Goal: Task Accomplishment & Management: Complete application form

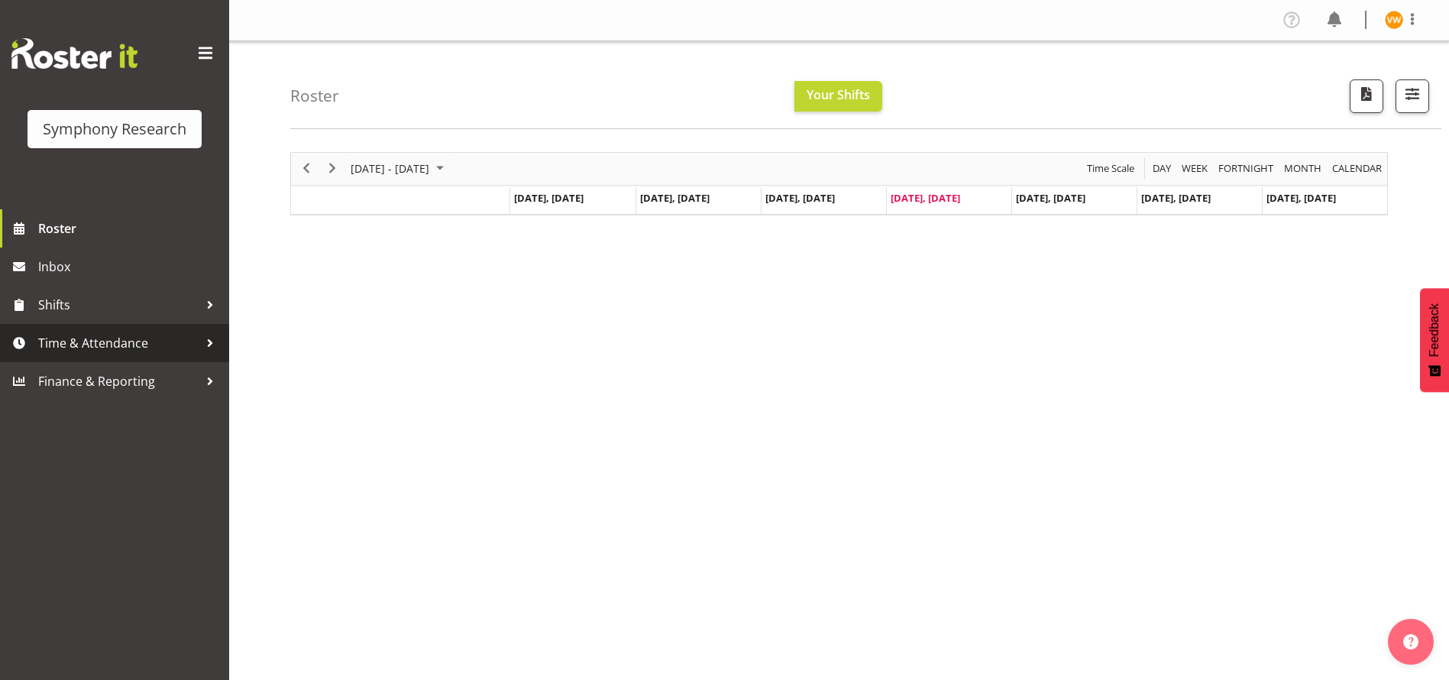
click at [199, 343] on div at bounding box center [210, 342] width 23 height 23
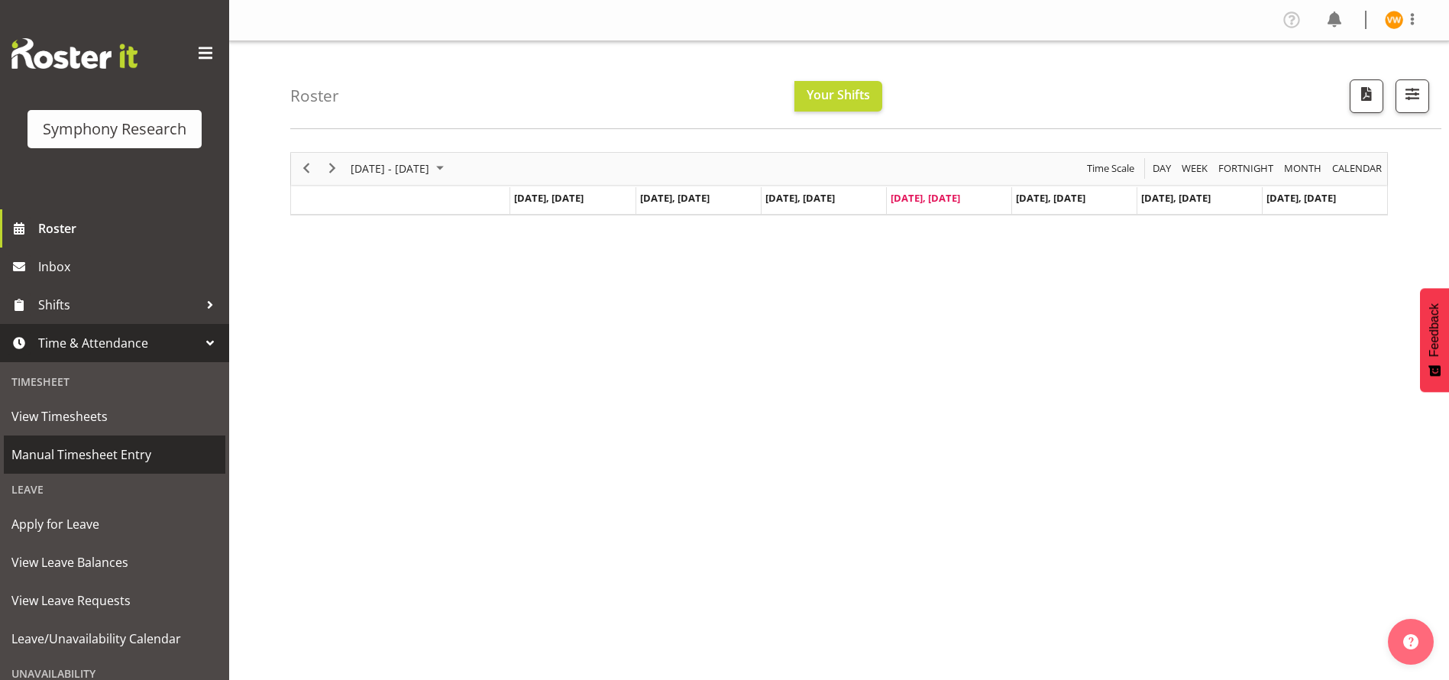
click at [141, 457] on span "Manual Timesheet Entry" at bounding box center [114, 454] width 206 height 23
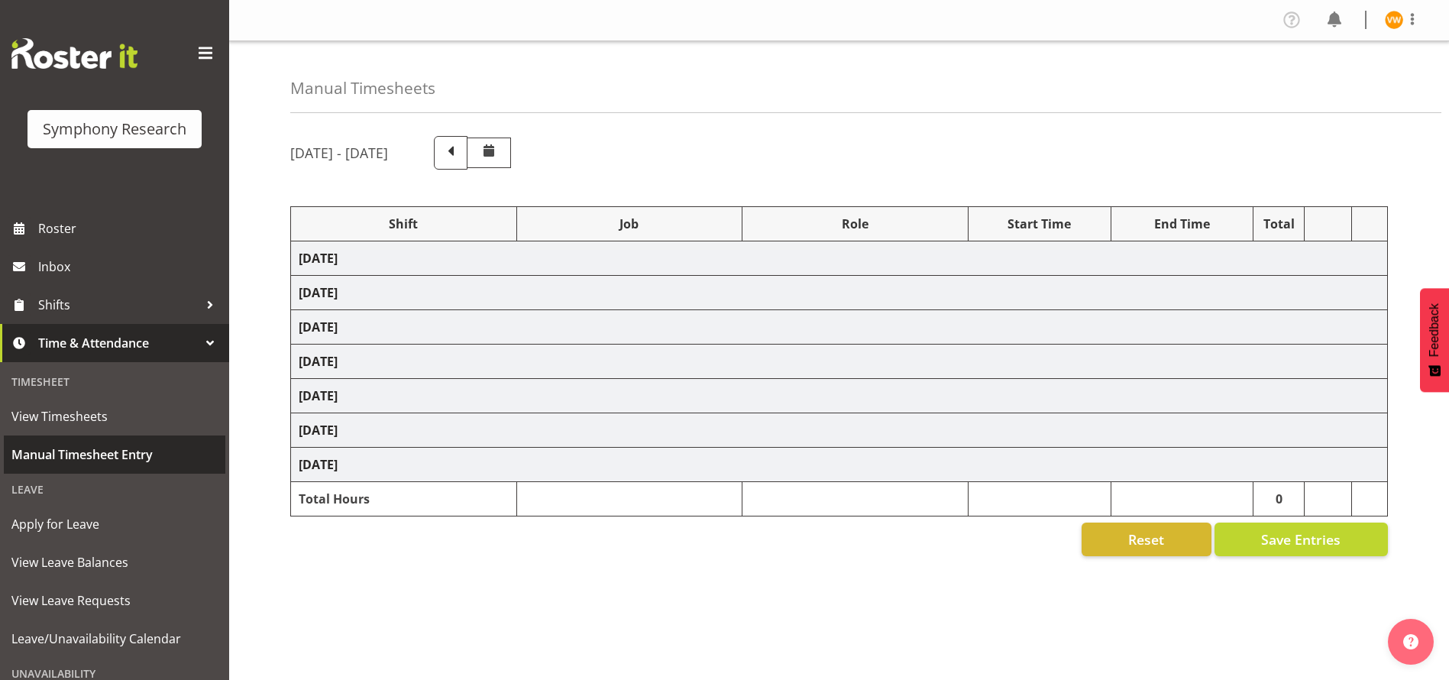
select select "41604"
select select "10527"
select select "47"
select select "41604"
select select "10527"
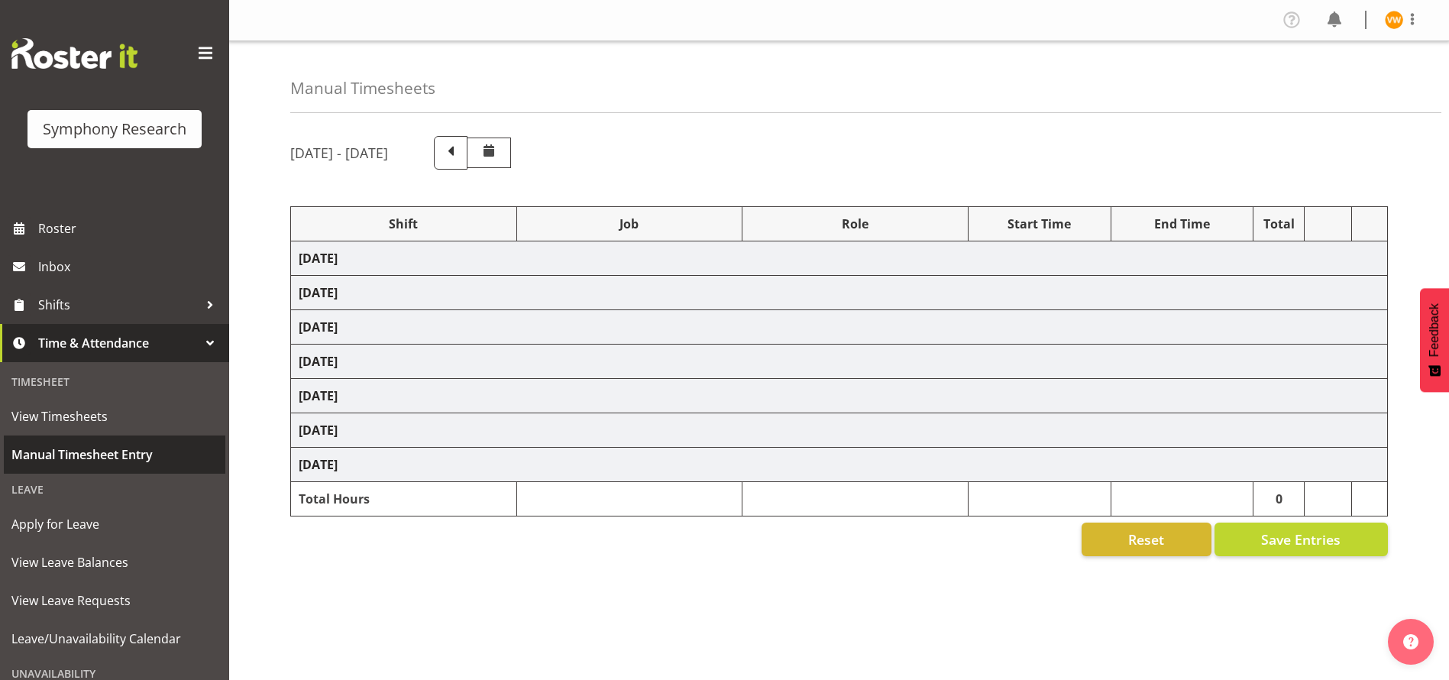
select select "47"
select select "41604"
select select "10527"
select select "47"
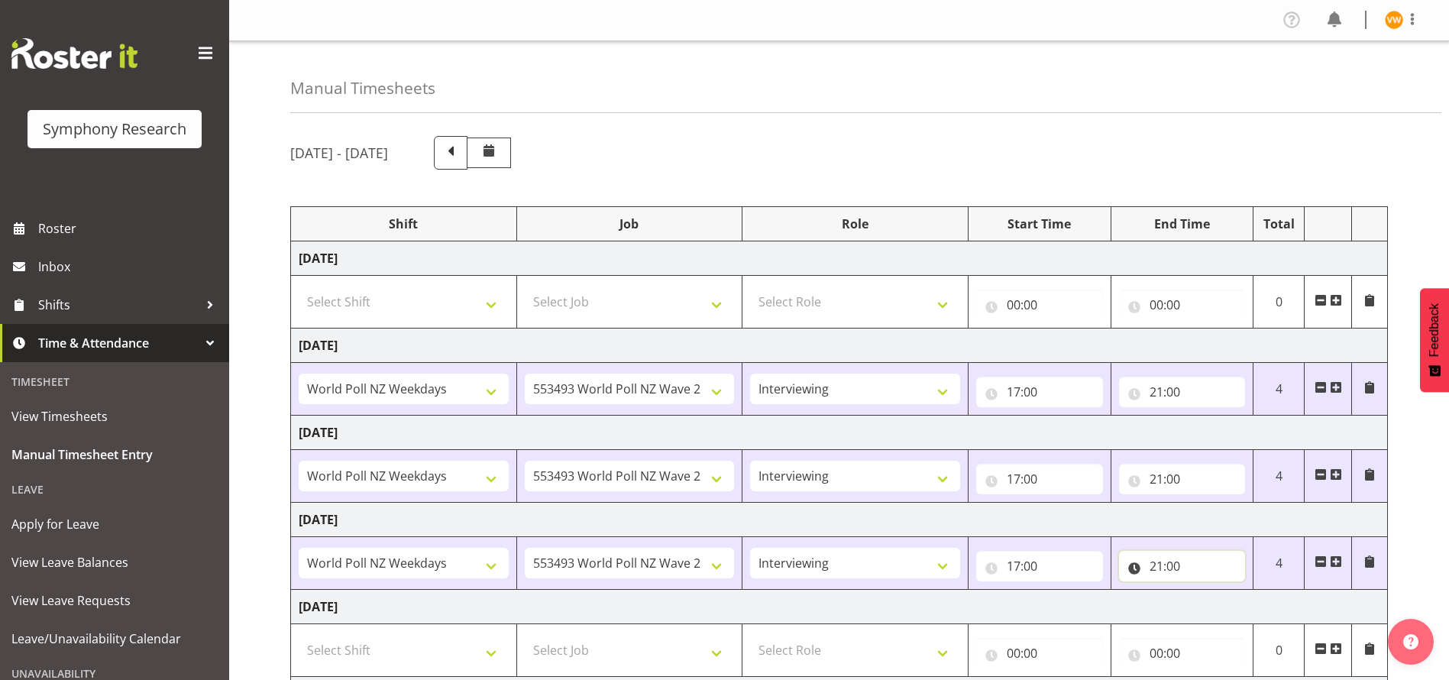
click at [1171, 564] on input "21:00" at bounding box center [1182, 566] width 127 height 31
click at [1176, 559] on input "21:00" at bounding box center [1182, 566] width 127 height 31
click at [1178, 557] on input "21:00" at bounding box center [1182, 566] width 127 height 31
click at [1263, 600] on select "00 01 02 03 04 05 06 07 08 09 10 11 12 13 14 15 16 17 18 19 20 21 22 23 24 25 2…" at bounding box center [1262, 605] width 34 height 31
select select "15"
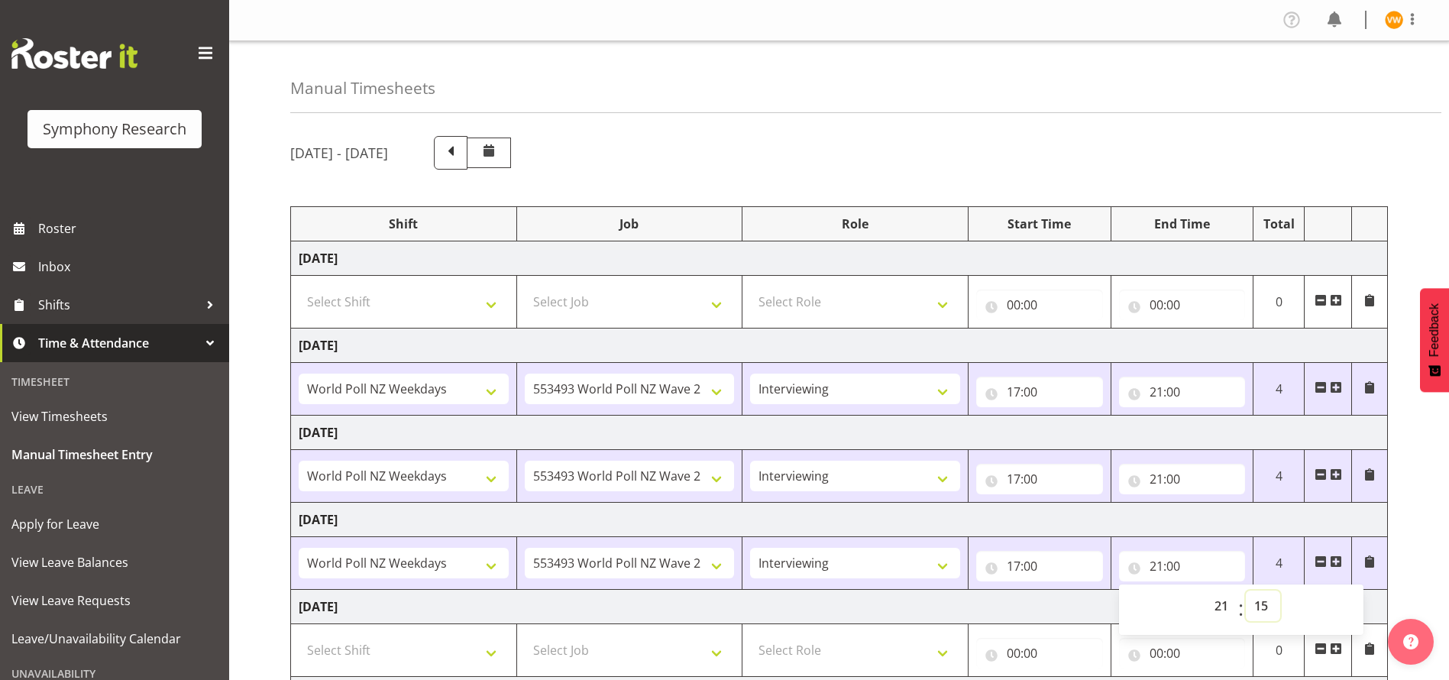
click at [1245, 590] on select "00 01 02 03 04 05 06 07 08 09 10 11 12 13 14 15 16 17 18 19 20 21 22 23 24 25 2…" at bounding box center [1262, 605] width 34 height 31
type input "21:15"
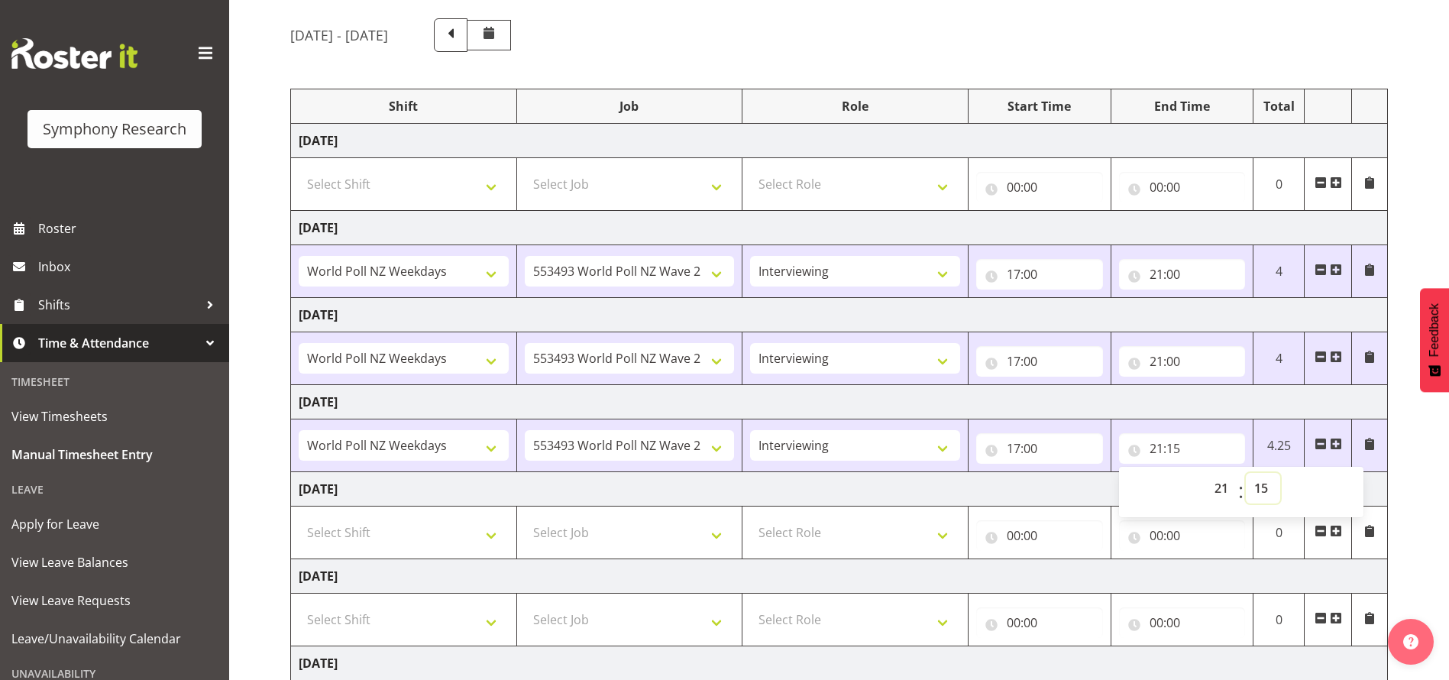
scroll to position [274, 0]
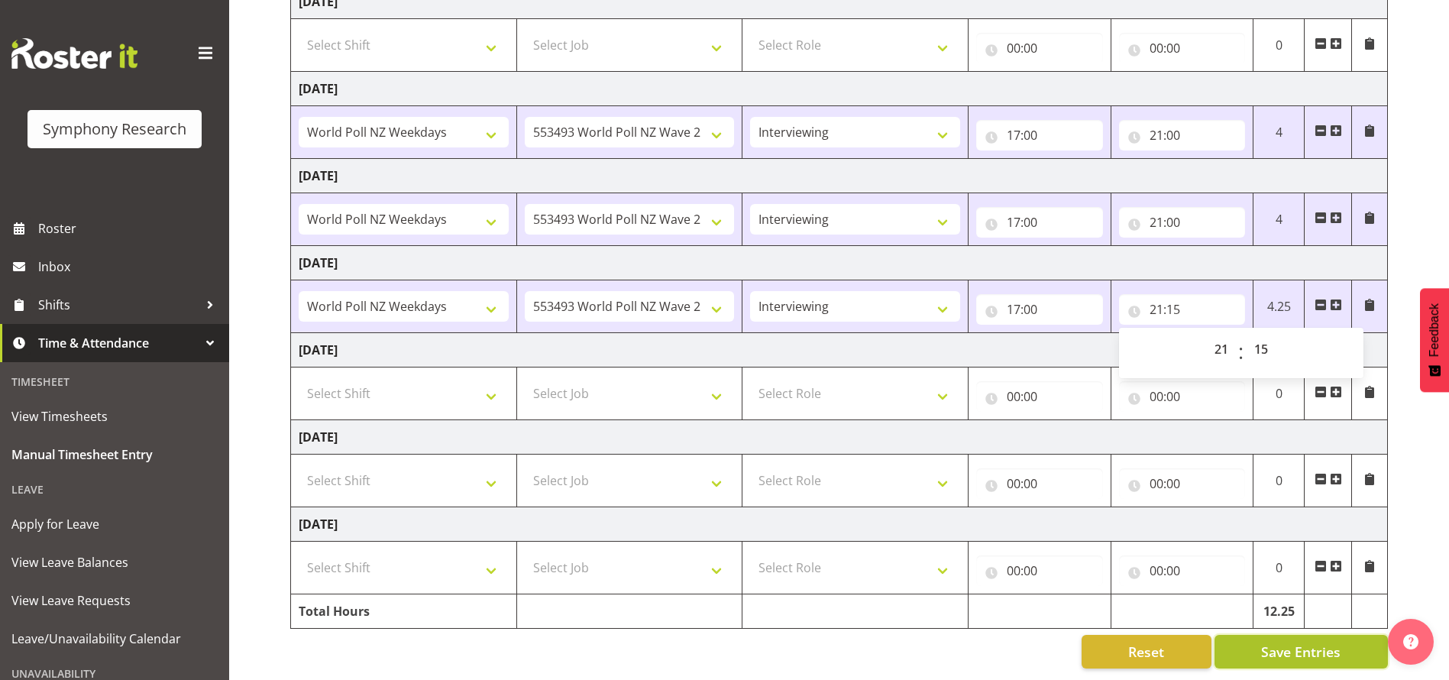
click at [1276, 641] on span "Save Entries" at bounding box center [1300, 651] width 79 height 20
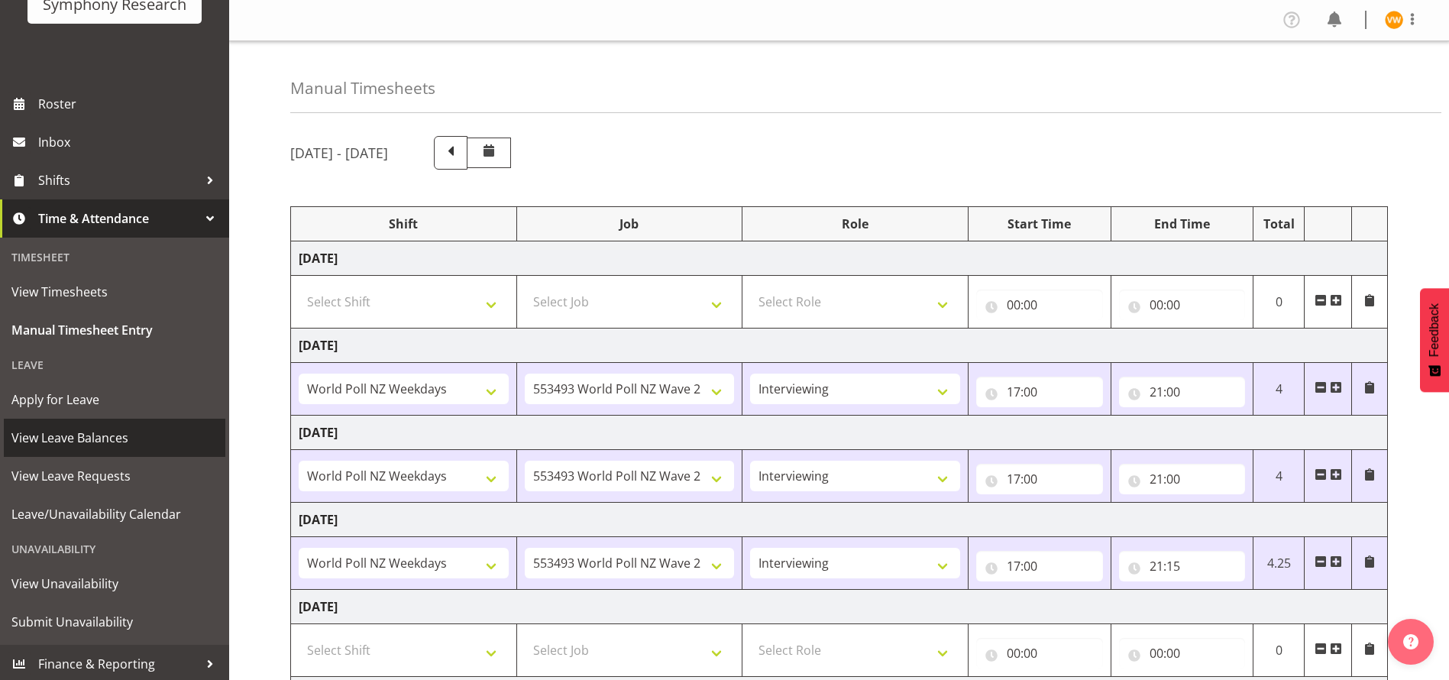
scroll to position [128, 0]
